Goal: Task Accomplishment & Management: Use online tool/utility

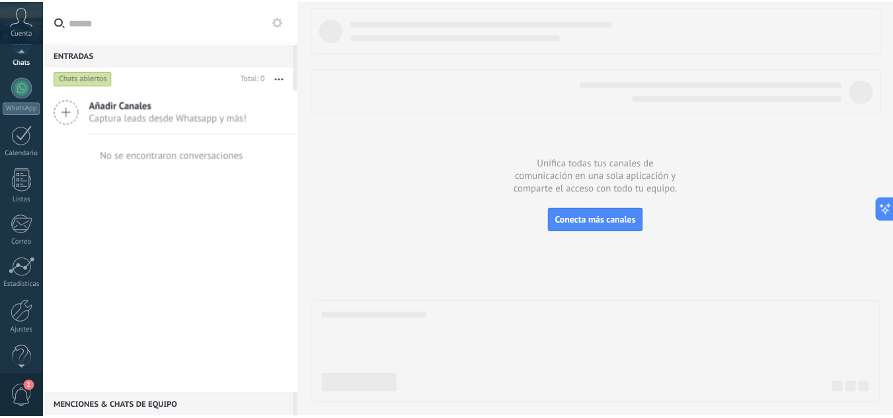
scroll to position [132, 0]
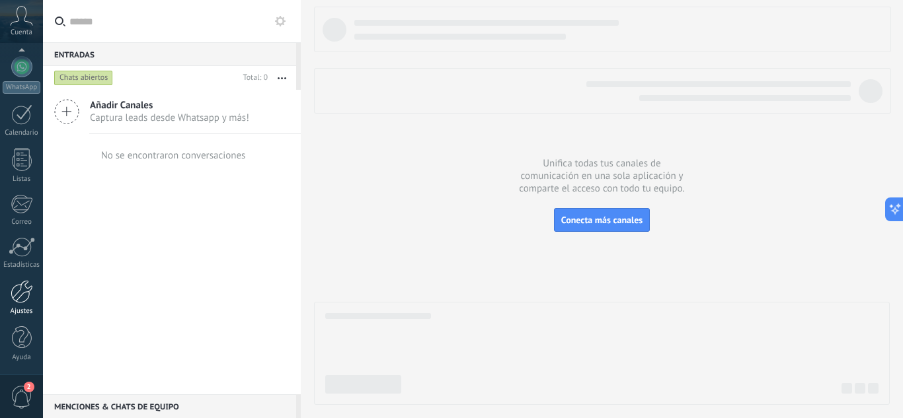
click at [22, 295] on div at bounding box center [22, 291] width 22 height 23
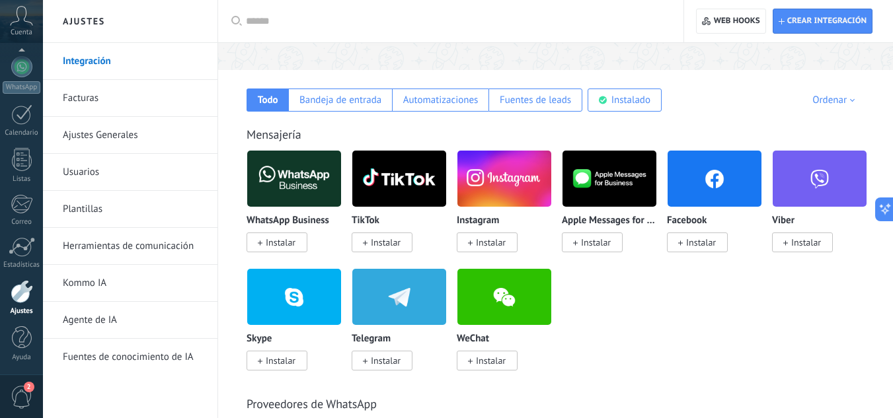
scroll to position [189, 0]
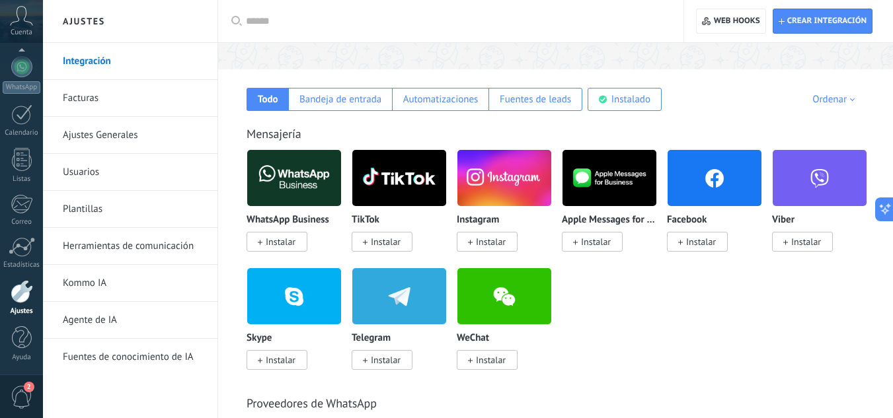
click at [337, 315] on img at bounding box center [294, 296] width 94 height 64
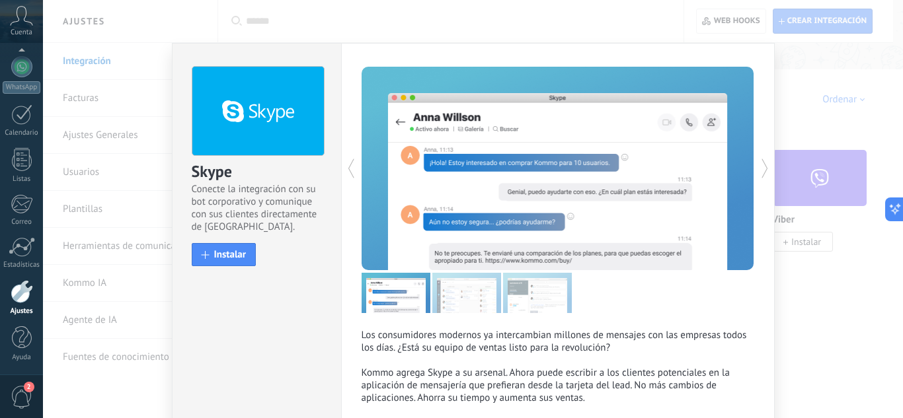
click at [836, 91] on div "Skype Conecte la integración con su bot corporativo y comunique con sus cliente…" at bounding box center [473, 209] width 860 height 418
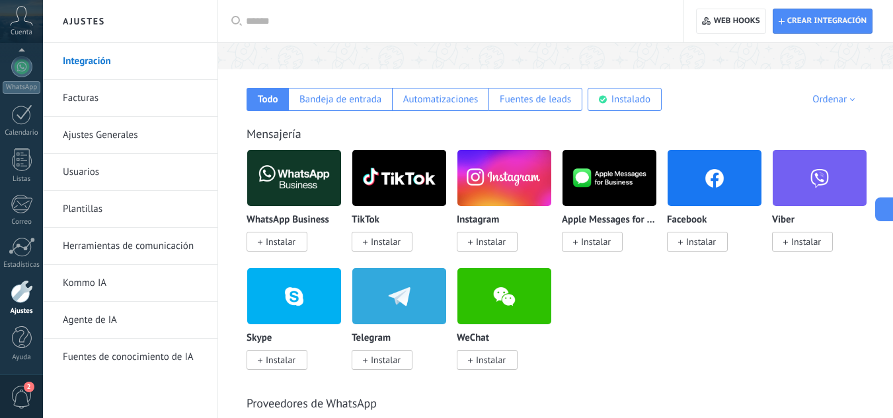
scroll to position [3167, 0]
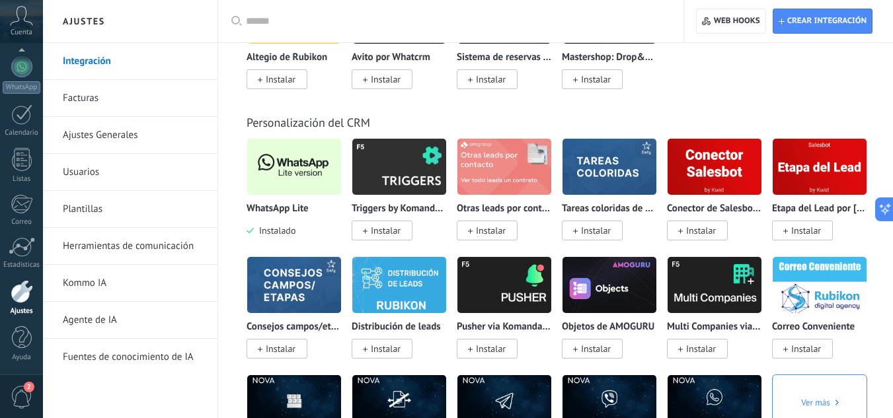
click at [302, 163] on img at bounding box center [294, 167] width 94 height 64
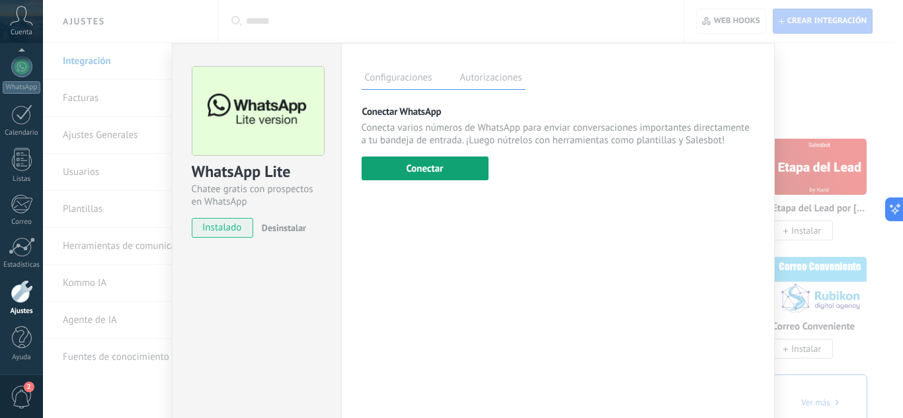
click at [423, 163] on button "Conectar" at bounding box center [425, 169] width 127 height 24
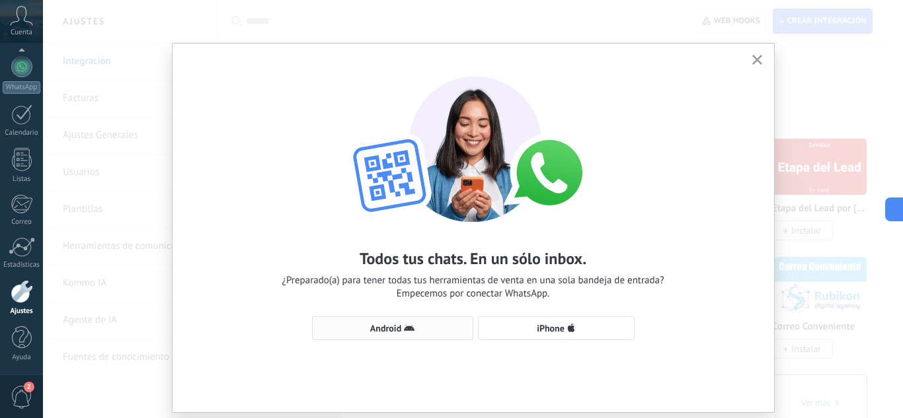
click at [420, 322] on button "Android" at bounding box center [392, 329] width 161 height 24
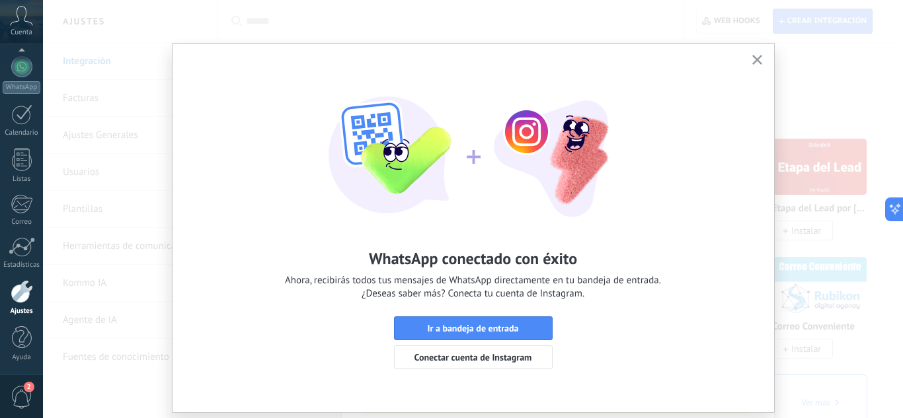
click at [797, 90] on div "WhatsApp conectado con éxito Ahora, recibirás todos tus mensajes de WhatsApp di…" at bounding box center [473, 209] width 860 height 418
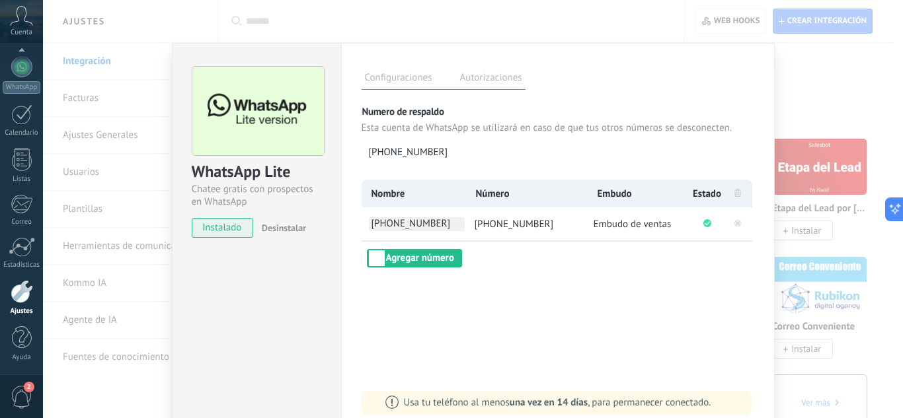
click at [435, 228] on span "[PHONE_NUMBER]" at bounding box center [417, 224] width 96 height 14
click at [435, 228] on input "**********" at bounding box center [417, 224] width 96 height 14
type input "******"
click at [521, 284] on div "Configuraciones Autorizaciones Esta pestaña registra a los usuarios que han con…" at bounding box center [558, 239] width 434 height 393
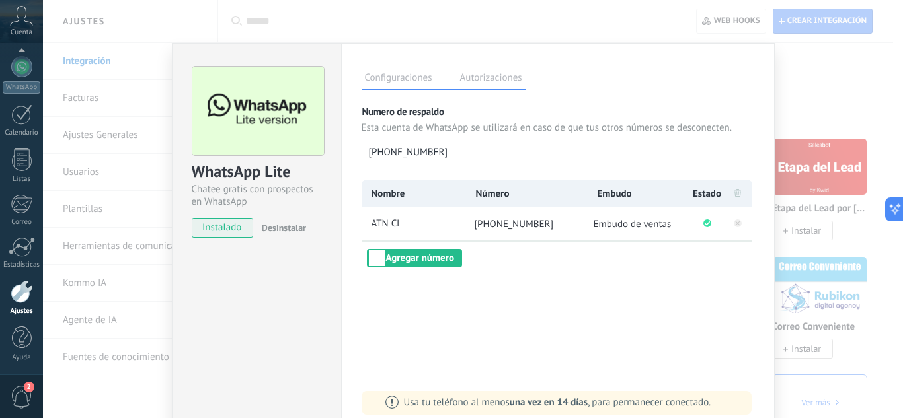
click at [826, 233] on div "WhatsApp Lite Chatee gratis con prospectos en WhatsApp instalado Desinstalar Co…" at bounding box center [473, 209] width 860 height 418
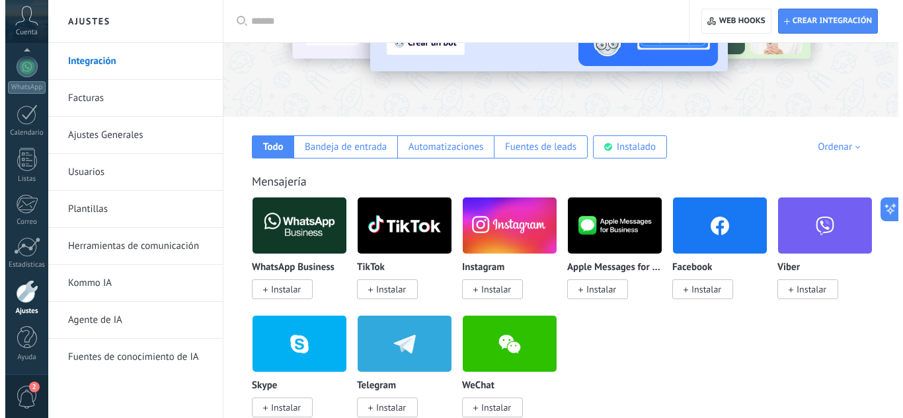
scroll to position [157, 0]
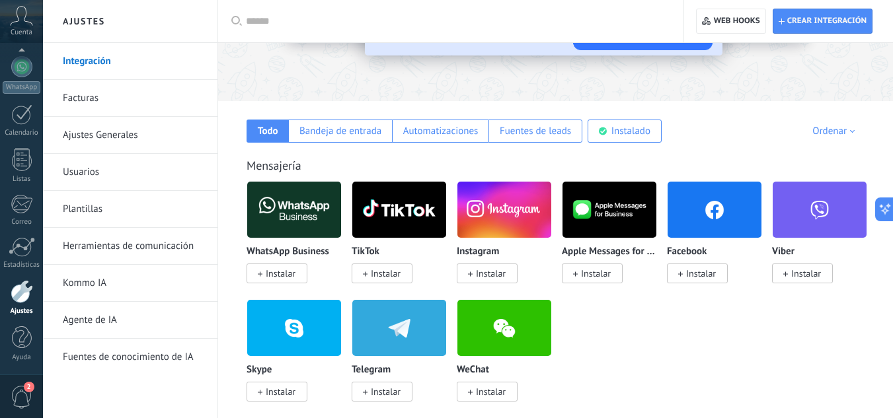
click at [695, 277] on span "Instalar" at bounding box center [701, 274] width 30 height 12
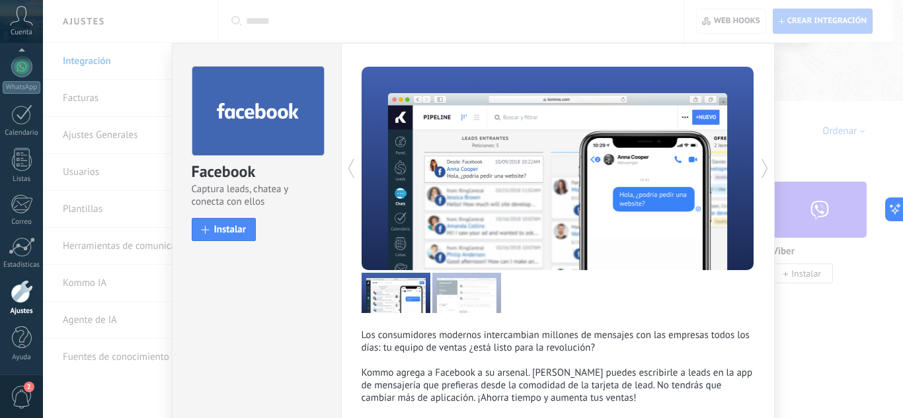
click at [241, 242] on div "Facebook Captura leads, chatea y conecta con ellos install Instalar" at bounding box center [257, 148] width 169 height 208
click at [237, 239] on button "Instalar" at bounding box center [224, 229] width 65 height 23
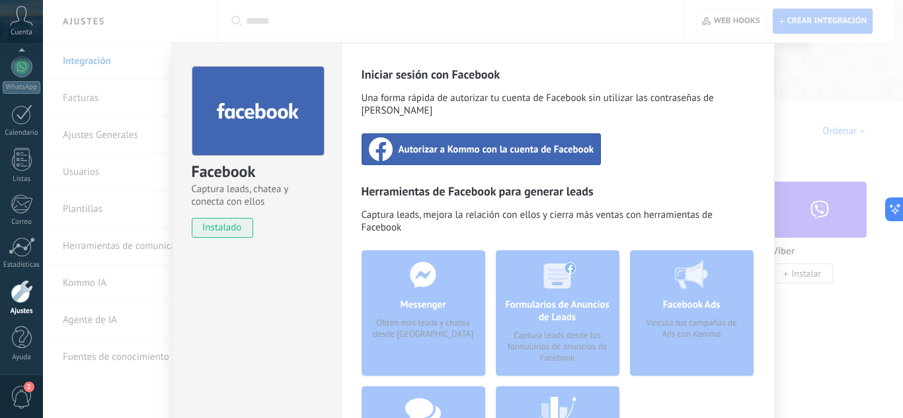
click at [424, 143] on span "Autorizar a Kommo con la cuenta de Facebook" at bounding box center [497, 149] width 196 height 13
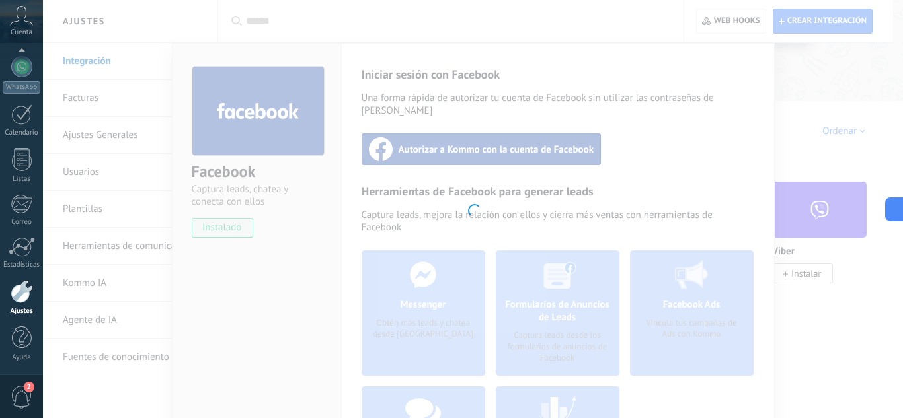
click at [645, 95] on div at bounding box center [473, 209] width 860 height 418
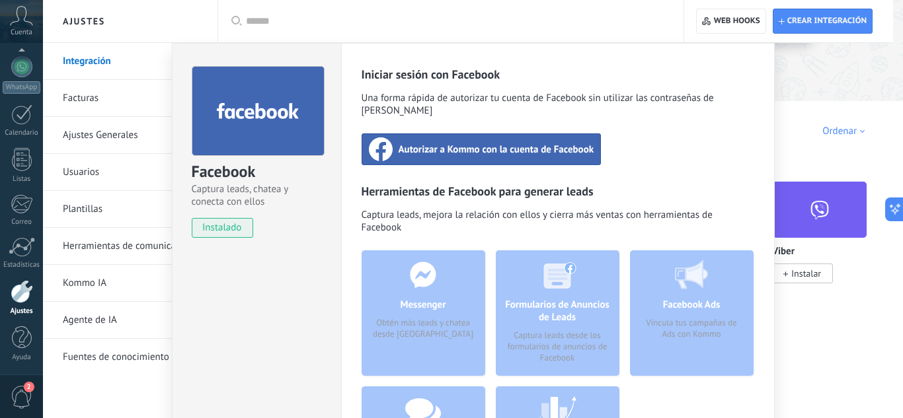
click at [534, 143] on span "Autorizar a Kommo con la cuenta de Facebook" at bounding box center [497, 149] width 196 height 13
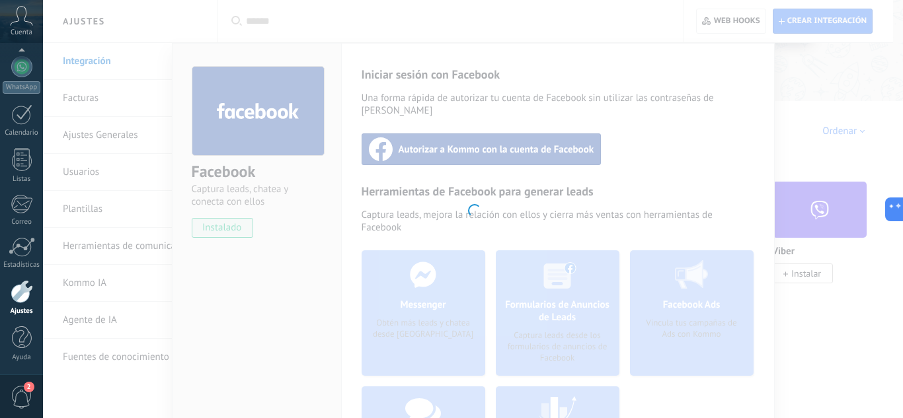
click at [680, 65] on div at bounding box center [473, 209] width 860 height 418
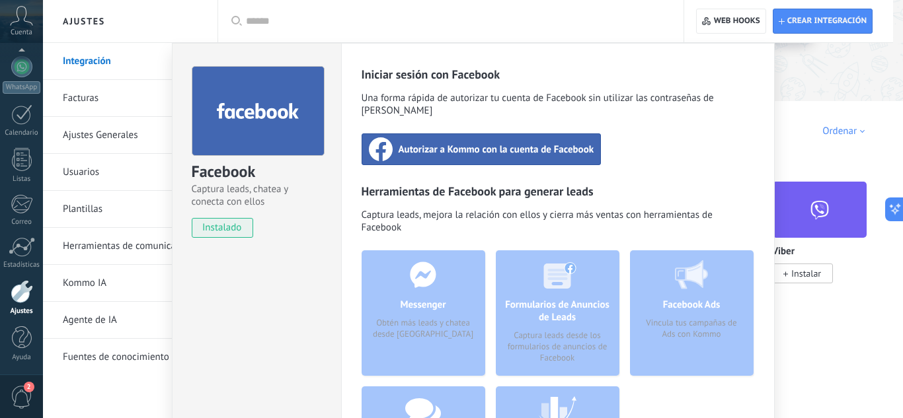
click at [828, 125] on div "Facebook Captura leads, chatea y conecta con ellos instalado Desinstalar Inicia…" at bounding box center [473, 209] width 860 height 418
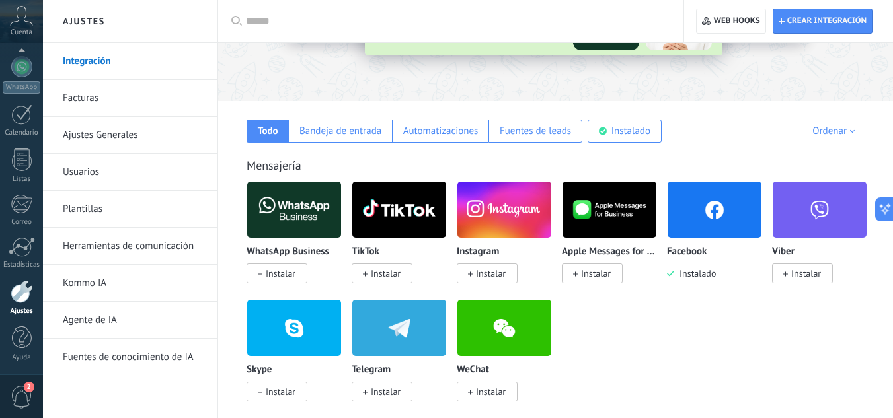
click at [709, 205] on img at bounding box center [715, 210] width 94 height 64
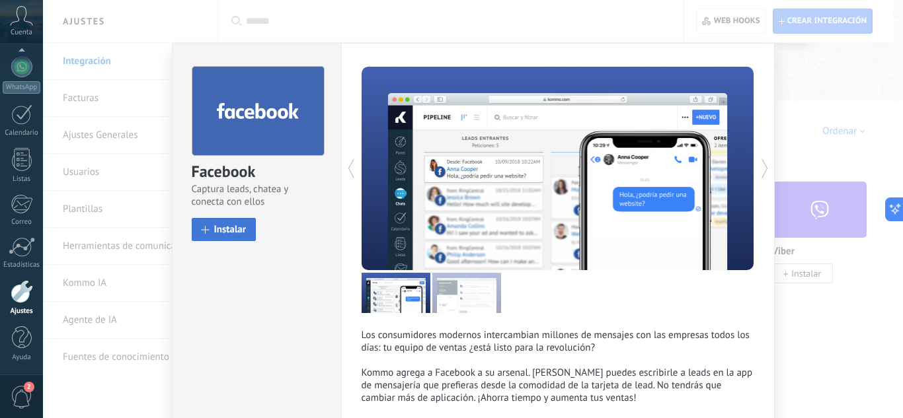
click at [233, 231] on span "Instalar" at bounding box center [230, 230] width 32 height 10
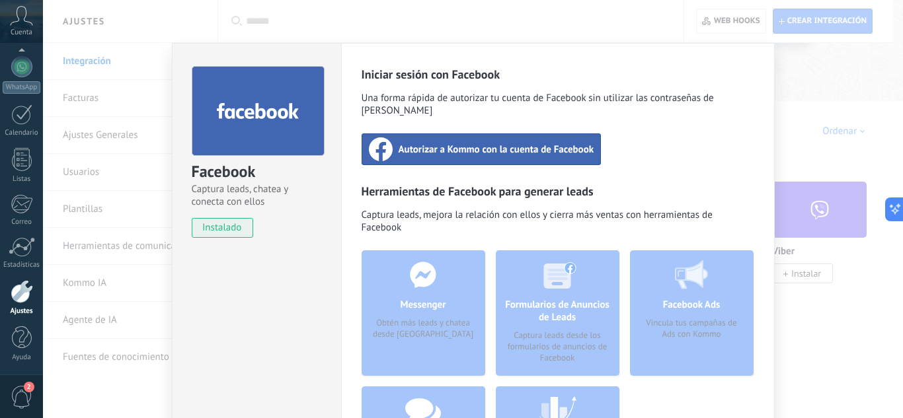
click at [233, 231] on span "instalado" at bounding box center [222, 228] width 60 height 20
click at [787, 123] on div "Facebook Captura leads, chatea y conecta con ellos instalado Desinstalar Inicia…" at bounding box center [473, 209] width 860 height 418
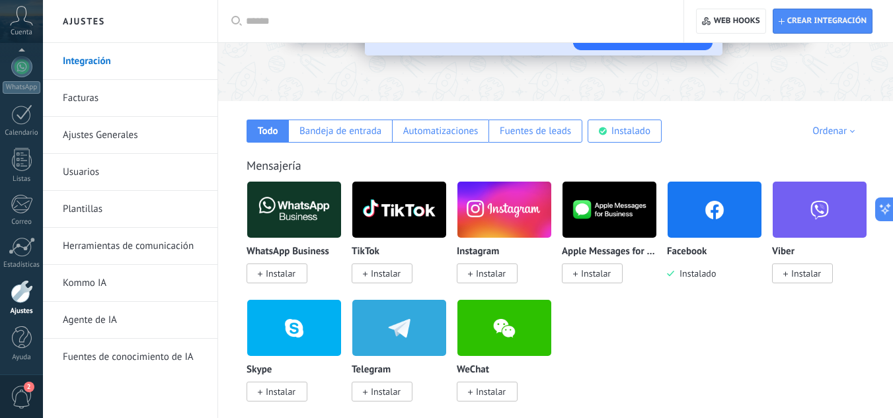
click at [712, 194] on img at bounding box center [715, 210] width 94 height 64
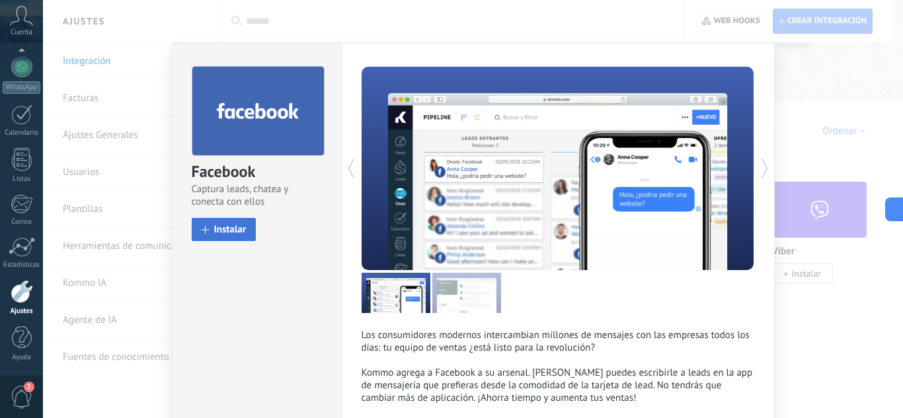
click at [243, 233] on span "Instalar" at bounding box center [230, 230] width 32 height 10
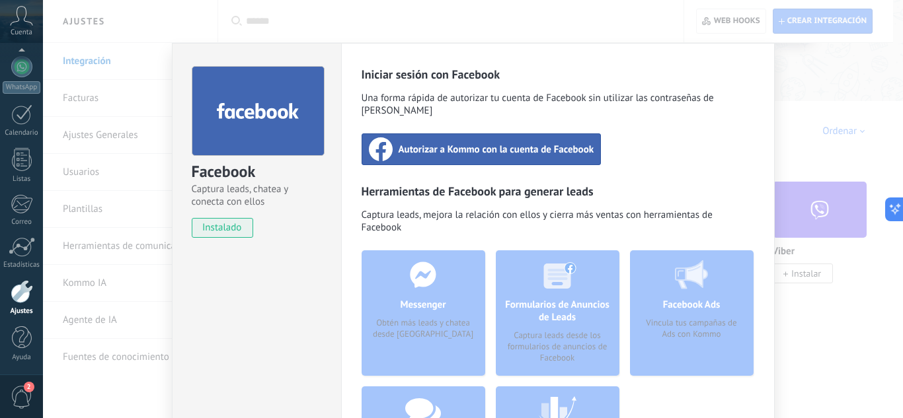
click at [472, 143] on span "Autorizar a Kommo con la cuenta de Facebook" at bounding box center [497, 149] width 196 height 13
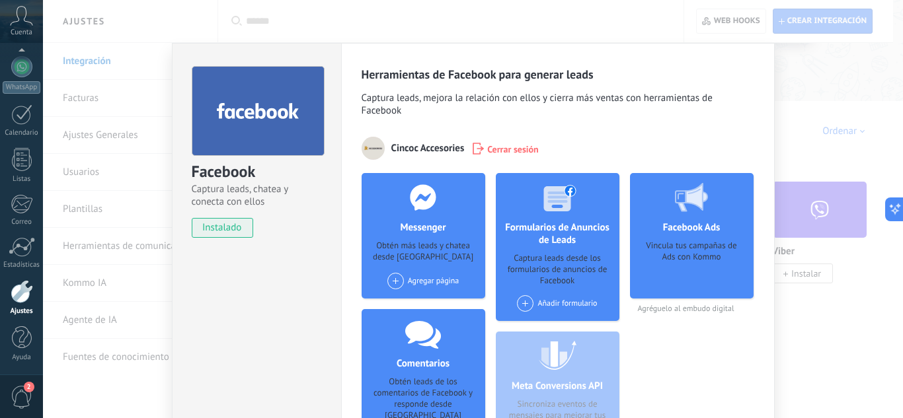
click at [392, 283] on span at bounding box center [395, 281] width 17 height 17
click at [423, 305] on div "5C accesorios" at bounding box center [430, 306] width 89 height 29
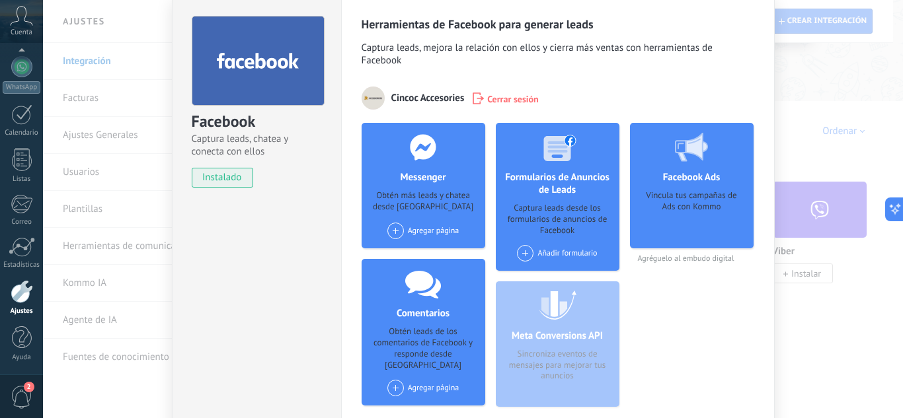
scroll to position [53, 0]
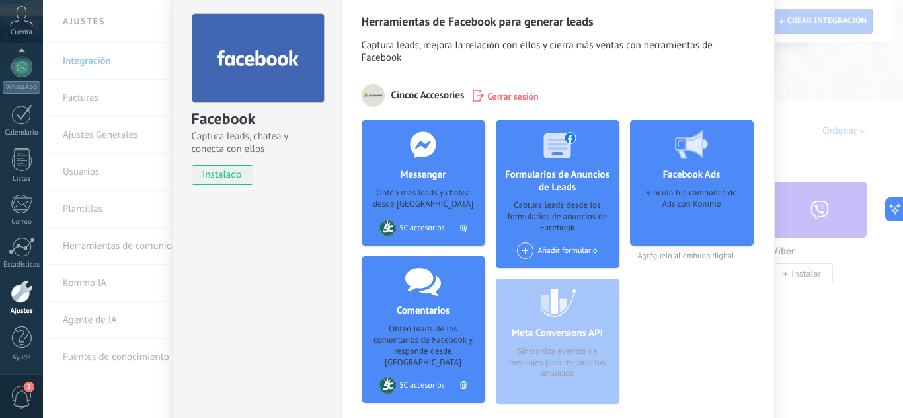
click at [524, 247] on span at bounding box center [525, 251] width 17 height 17
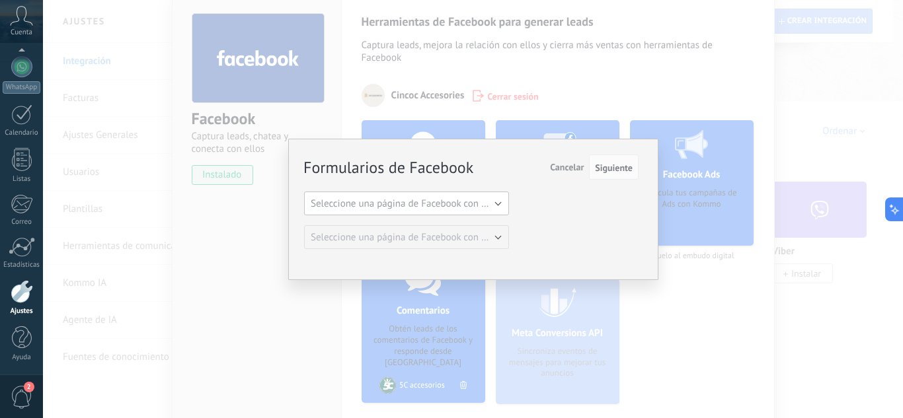
click at [476, 202] on span "Seleccione una página de Facebook con formas" at bounding box center [411, 204] width 200 height 13
click at [457, 231] on span "5C accesorios" at bounding box center [400, 226] width 208 height 13
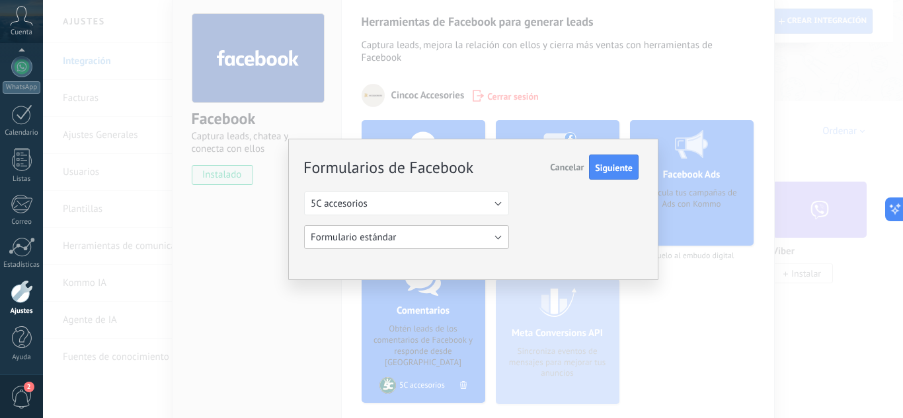
click at [458, 235] on button "Formulario estándar" at bounding box center [406, 237] width 205 height 24
click at [612, 161] on button "Siguiente" at bounding box center [614, 167] width 50 height 25
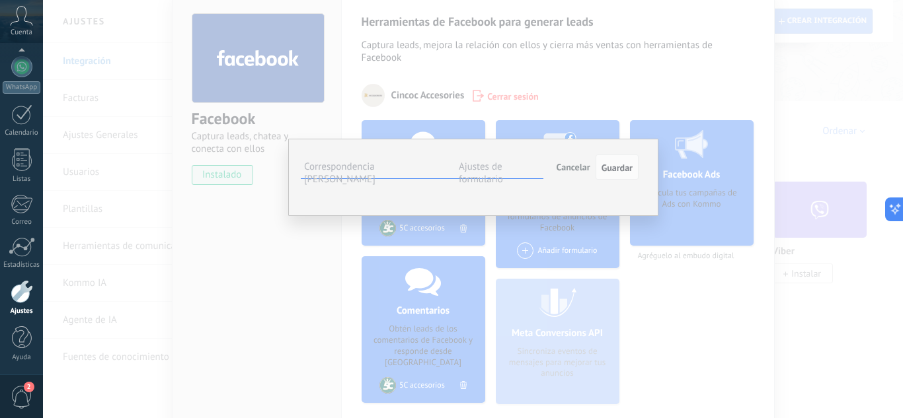
click at [0, 0] on span "Seleccionar campo" at bounding box center [0, 0] width 0 height 0
click at [0, 0] on span "Nombre del contacto (contacto)" at bounding box center [0, 0] width 0 height 0
click at [0, 0] on span "Seleccionar campo" at bounding box center [0, 0] width 0 height 0
click at [0, 0] on span "Teléfono (contacto)" at bounding box center [0, 0] width 0 height 0
click at [0, 0] on span "Seleccionar campo" at bounding box center [0, 0] width 0 height 0
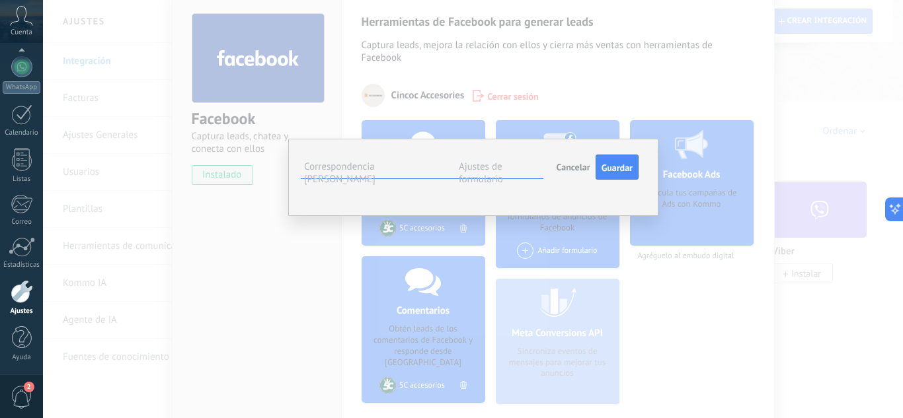
click at [0, 0] on span "Correo (contacto)" at bounding box center [0, 0] width 0 height 0
click at [0, 0] on span "Seleccionar campo" at bounding box center [0, 0] width 0 height 0
click at [0, 0] on span "Nota (lead)" at bounding box center [0, 0] width 0 height 0
click at [619, 171] on span "Guardar" at bounding box center [617, 167] width 31 height 9
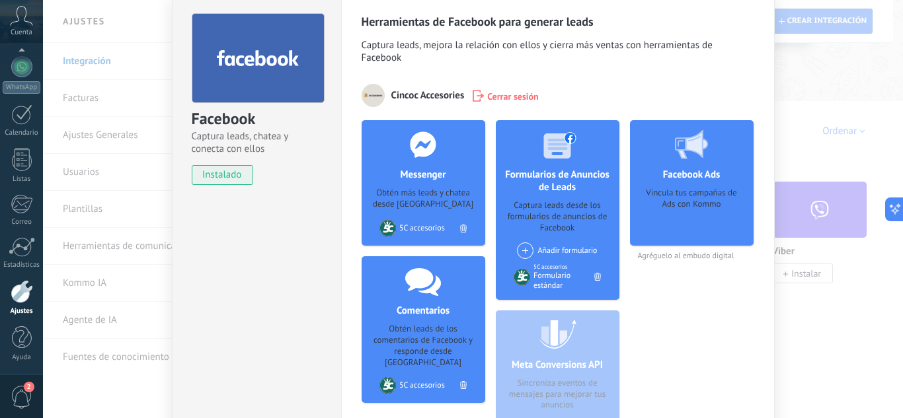
click at [808, 175] on div "Facebook Captura leads, chatea y conecta con ellos instalado Desinstalar Herram…" at bounding box center [473, 209] width 860 height 418
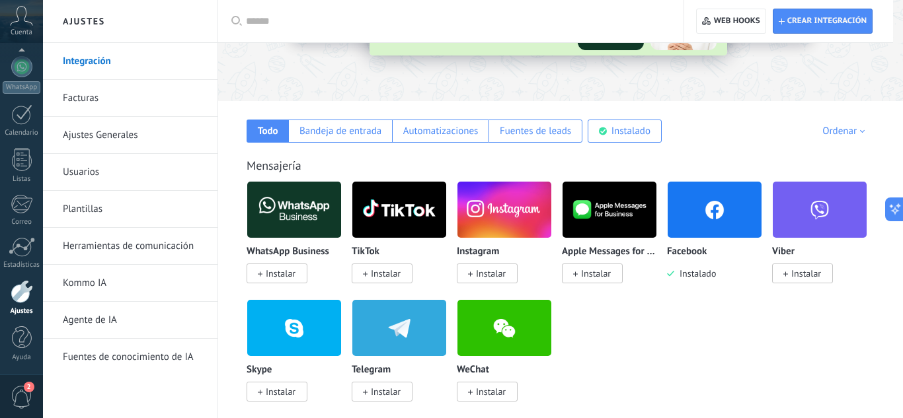
scroll to position [0, 0]
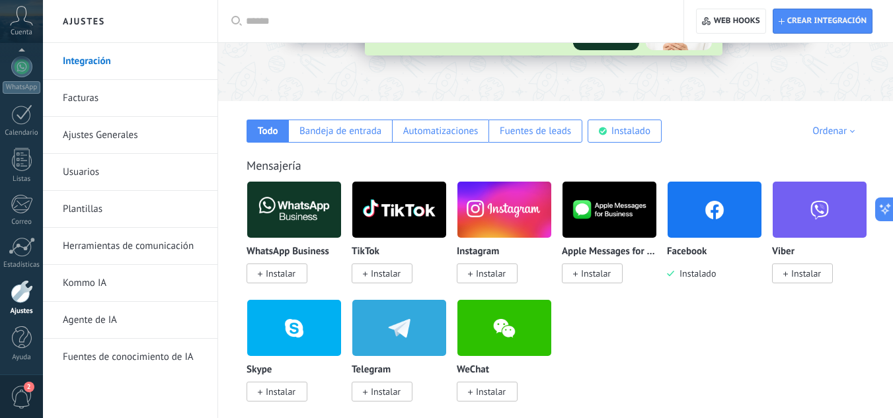
click at [489, 266] on span "Instalar" at bounding box center [487, 274] width 61 height 20
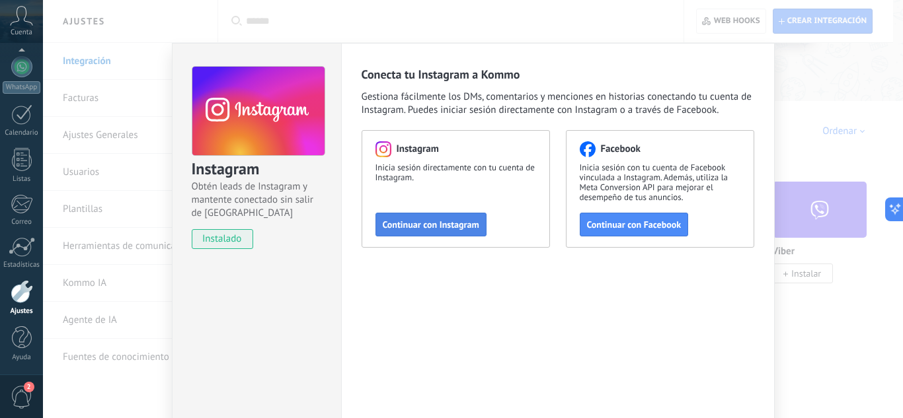
click at [448, 218] on button "Continuar con Instagram" at bounding box center [430, 225] width 111 height 24
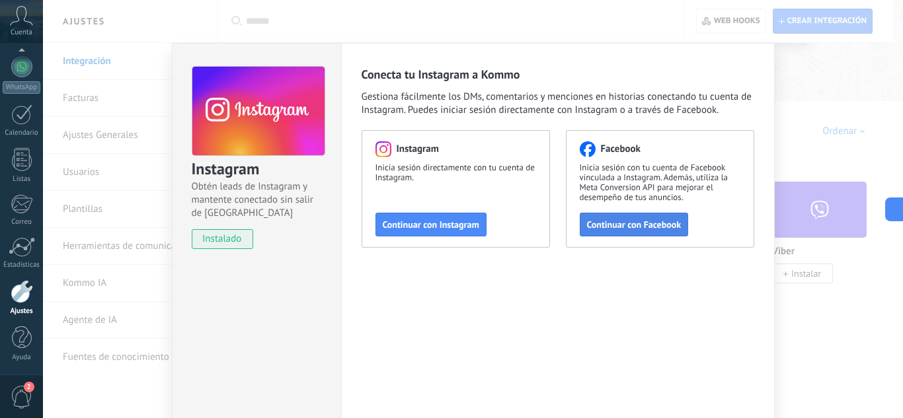
click at [608, 220] on span "Continuar con Facebook" at bounding box center [634, 224] width 95 height 9
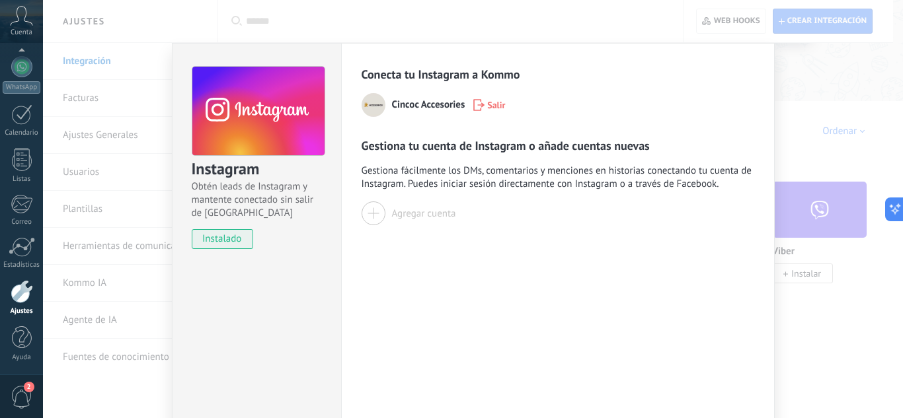
click at [406, 97] on div "Cincoc Accesories Salir" at bounding box center [558, 105] width 393 height 24
click at [412, 204] on button "Agregar cuenta" at bounding box center [409, 214] width 95 height 24
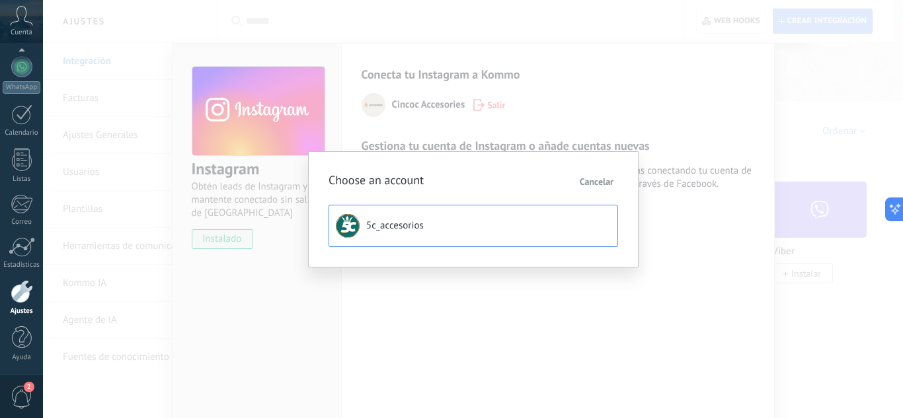
click at [409, 227] on span "5c_accesorios" at bounding box center [395, 225] width 58 height 13
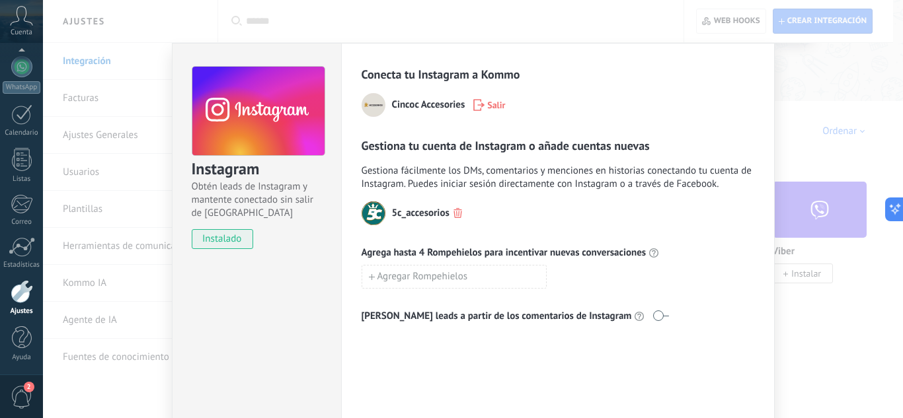
click at [812, 100] on div "Instagram Obtén leads de Instagram y mantente conectado sin salir de Kommo inst…" at bounding box center [473, 209] width 860 height 418
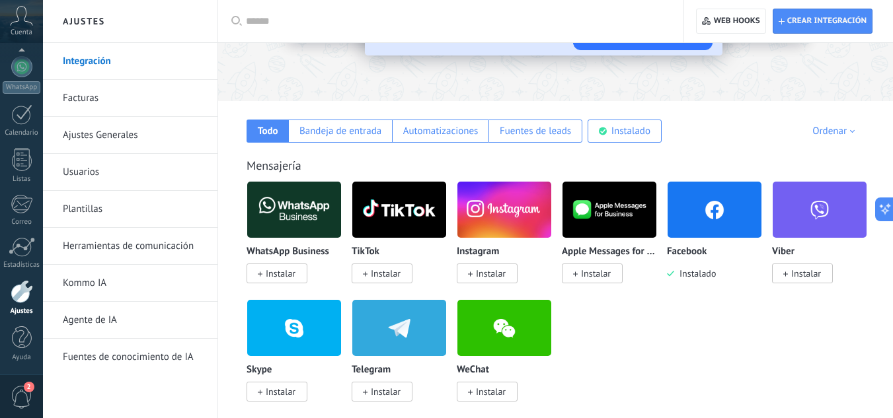
click at [501, 218] on img at bounding box center [504, 210] width 94 height 64
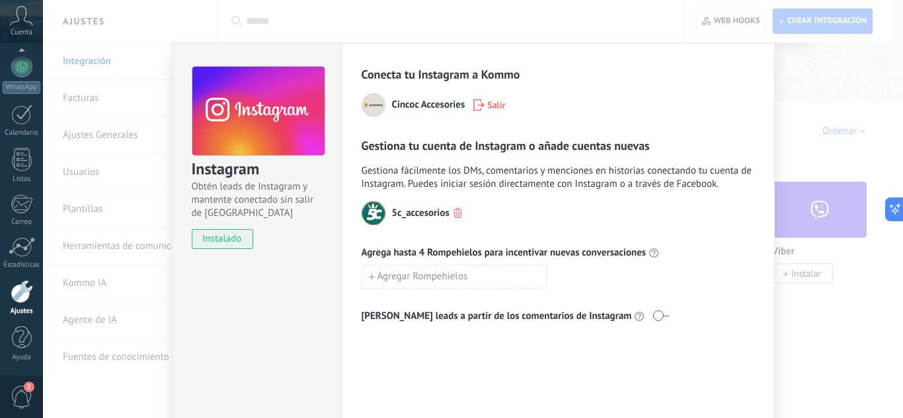
click at [801, 165] on div "Instagram Obtén leads de Instagram y mantente conectado sin salir de Kommo inst…" at bounding box center [473, 209] width 860 height 418
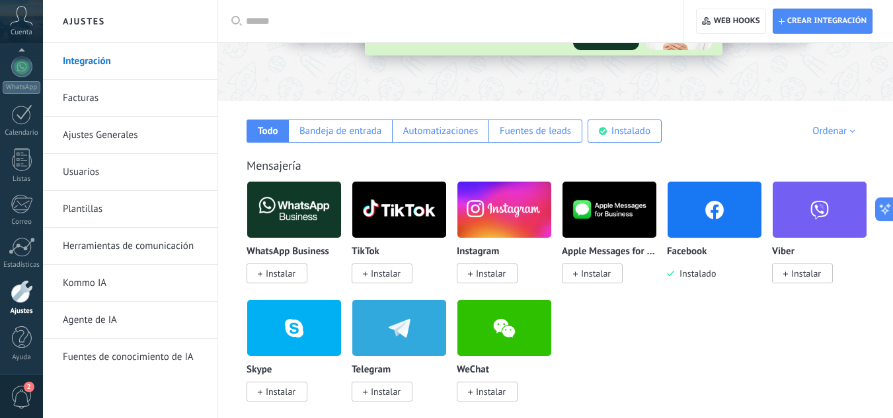
click at [379, 271] on span "Instalar" at bounding box center [386, 274] width 30 height 12
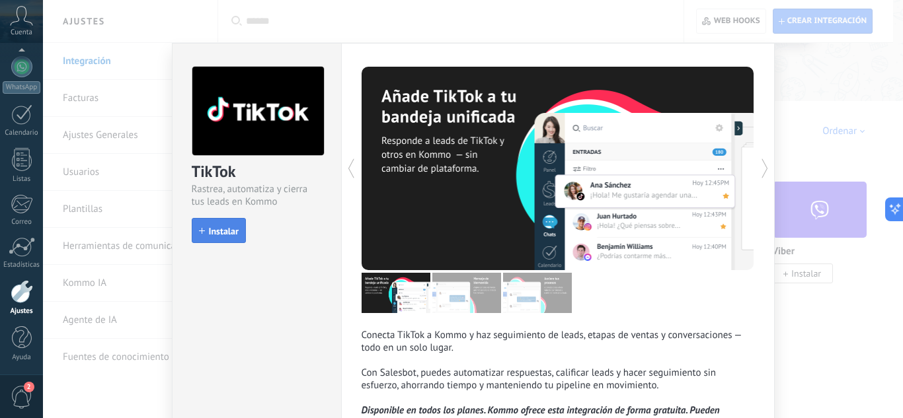
click at [231, 231] on span "Instalar" at bounding box center [224, 231] width 30 height 9
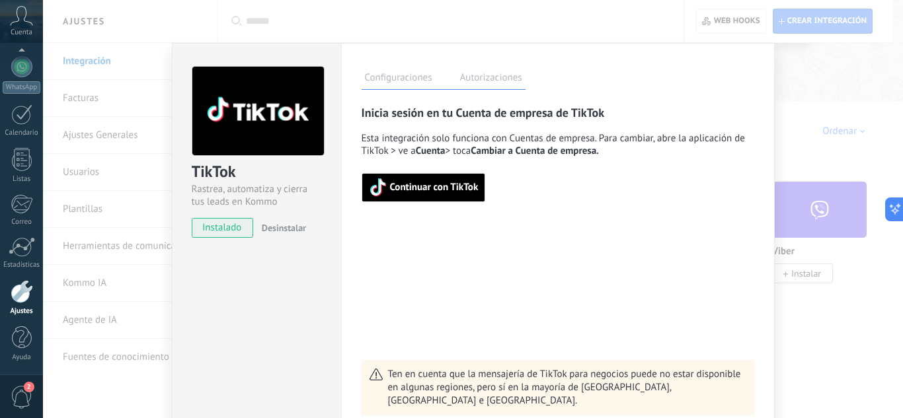
click at [437, 181] on span "Continuar con TikTok" at bounding box center [424, 187] width 110 height 19
click at [428, 172] on div "Continuar con TikTok" at bounding box center [558, 179] width 393 height 45
click at [428, 173] on div "Continuar con TikTok" at bounding box center [558, 179] width 393 height 45
click at [428, 175] on button "Continuar con TikTok" at bounding box center [424, 187] width 124 height 29
